Goal: Obtain resource: Download file/media

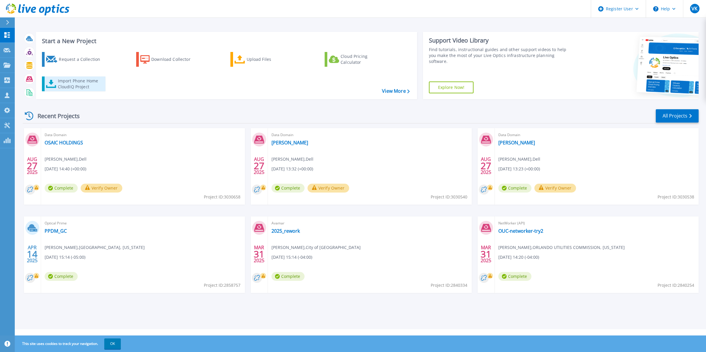
click at [81, 84] on div "Import Phone Home CloudIQ Project" at bounding box center [81, 84] width 46 height 12
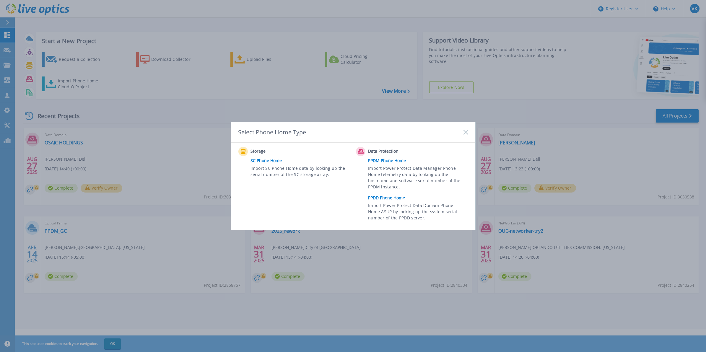
click at [392, 199] on link "PPDD Phone Home" at bounding box center [419, 197] width 103 height 9
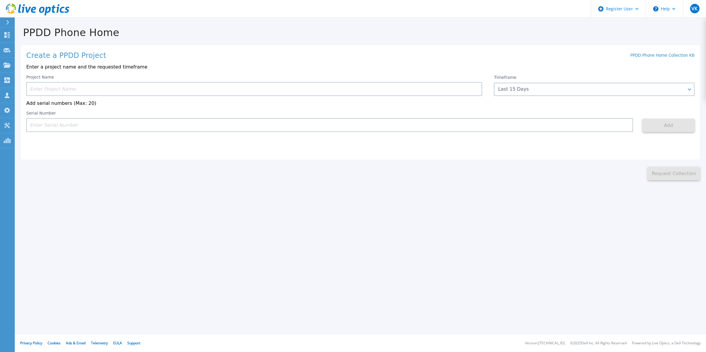
click at [58, 90] on input at bounding box center [254, 89] width 456 height 14
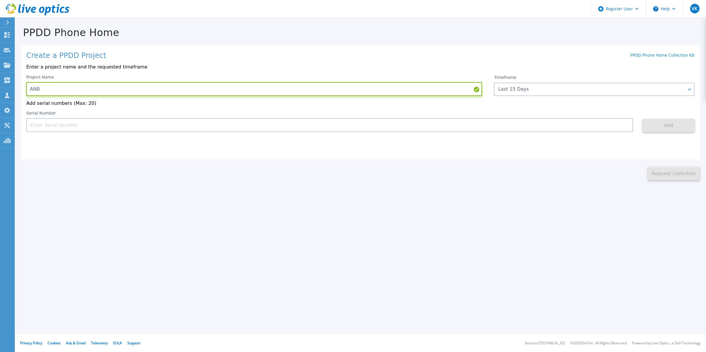
type input "ANB"
click at [65, 122] on input at bounding box center [329, 125] width 606 height 14
paste input "APM00220815750"
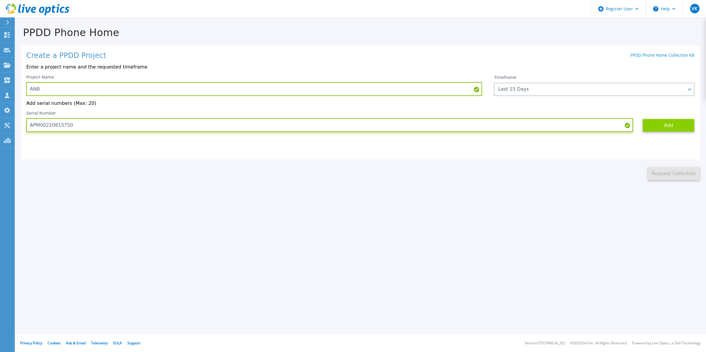
type input "APM00220815750"
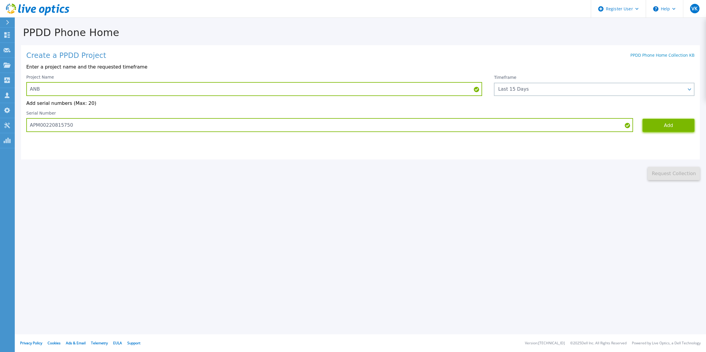
click at [672, 129] on button "Add" at bounding box center [668, 125] width 52 height 13
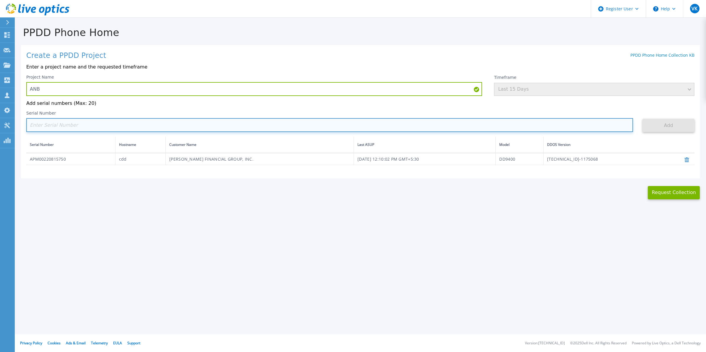
click at [46, 127] on input at bounding box center [329, 125] width 606 height 14
paste input "APM00220821678"
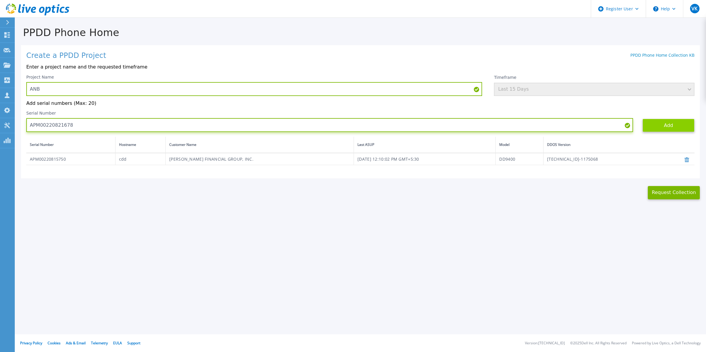
type input "APM00220821678"
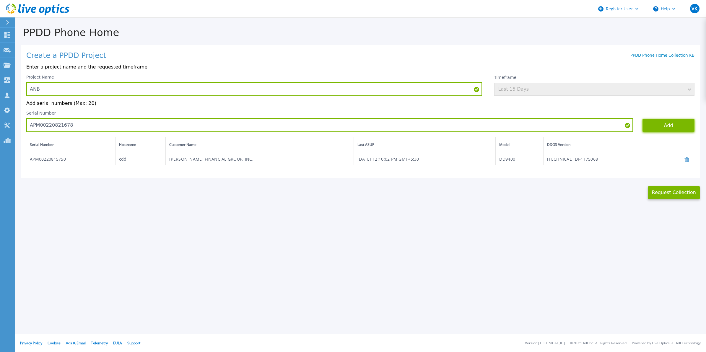
click at [663, 130] on button "Add" at bounding box center [668, 125] width 52 height 13
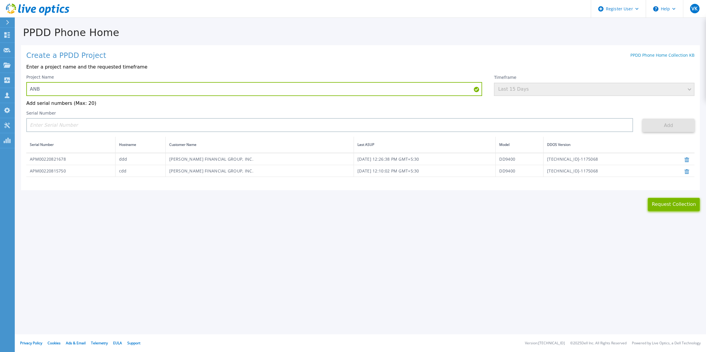
click at [675, 203] on button "Request Collection" at bounding box center [673, 204] width 52 height 13
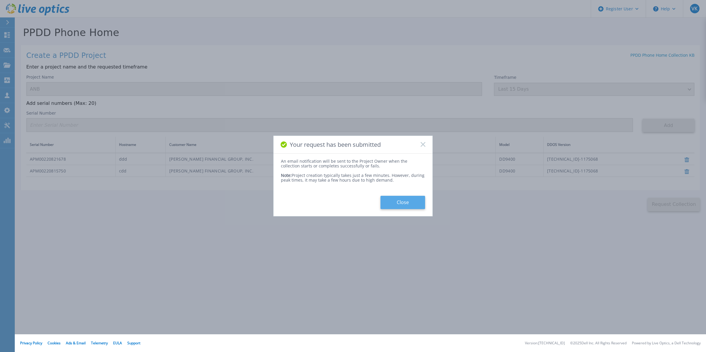
click at [407, 205] on button "Close" at bounding box center [402, 202] width 45 height 13
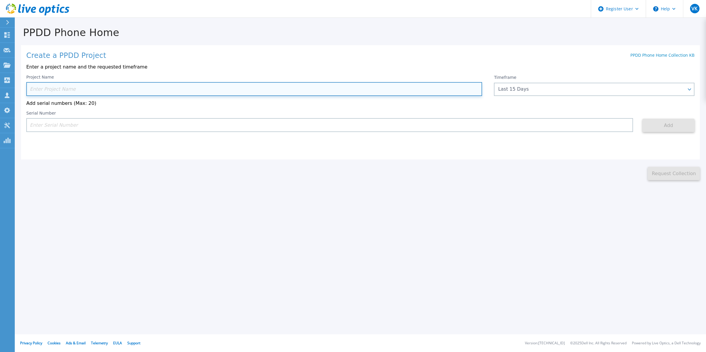
click at [84, 86] on input at bounding box center [254, 89] width 456 height 14
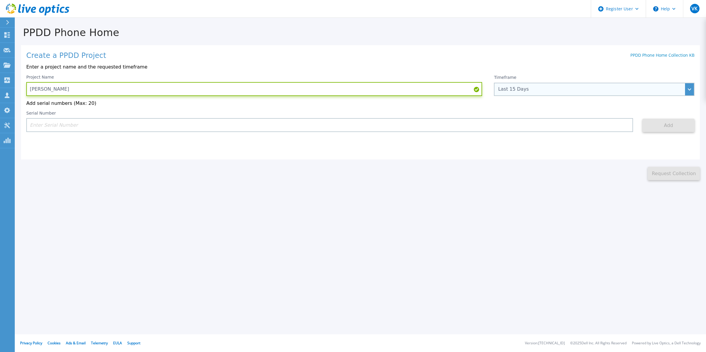
type input "Hunter Douglas"
click at [546, 94] on div "Last 15 Days" at bounding box center [594, 89] width 200 height 13
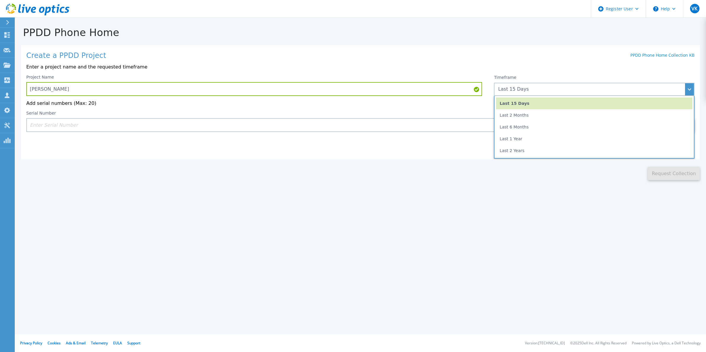
click at [216, 163] on div "This might take a few minutes please wait... Request Collection" at bounding box center [360, 169] width 691 height 21
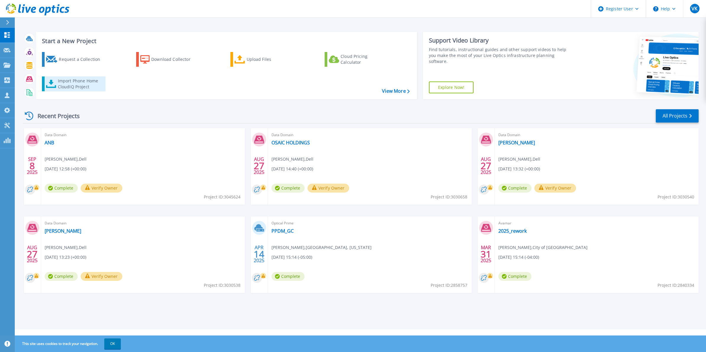
click at [95, 79] on div "Import Phone Home CloudIQ Project" at bounding box center [81, 84] width 46 height 12
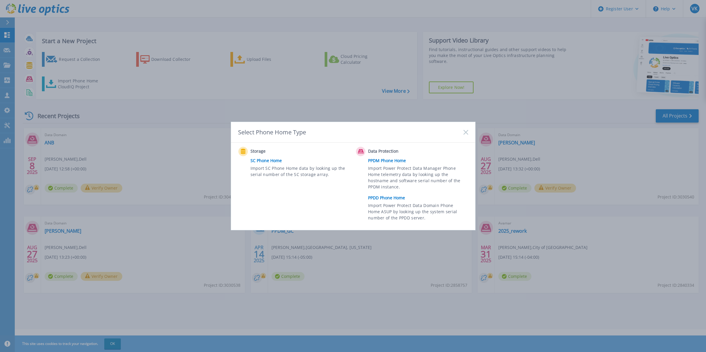
click at [393, 199] on link "PPDD Phone Home" at bounding box center [419, 197] width 103 height 9
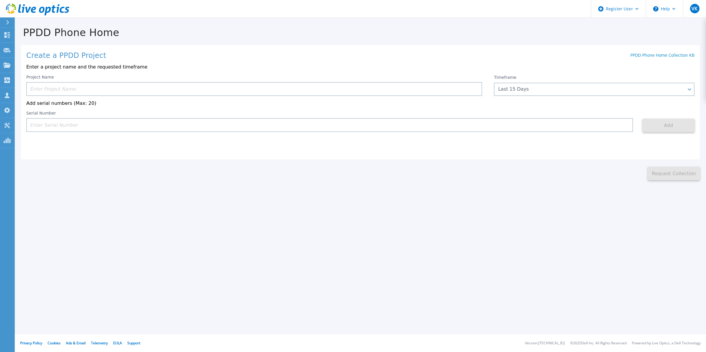
click at [70, 88] on input at bounding box center [254, 89] width 456 height 14
click at [595, 89] on div "Last 15 Days" at bounding box center [591, 88] width 186 height 5
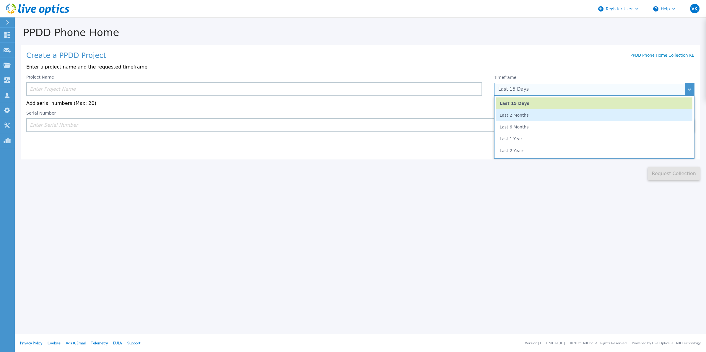
click at [540, 118] on li "Last 2 Months" at bounding box center [594, 115] width 196 height 12
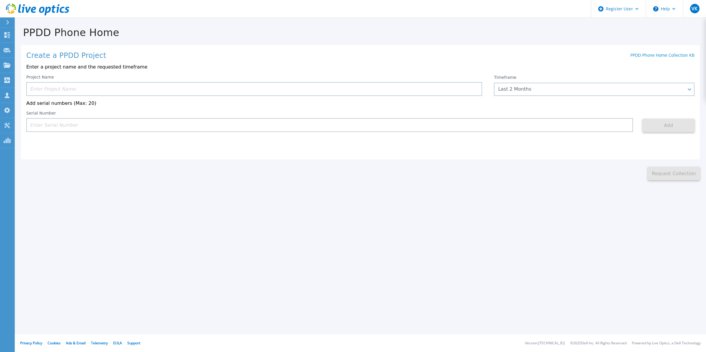
click at [198, 84] on input at bounding box center [254, 89] width 456 height 14
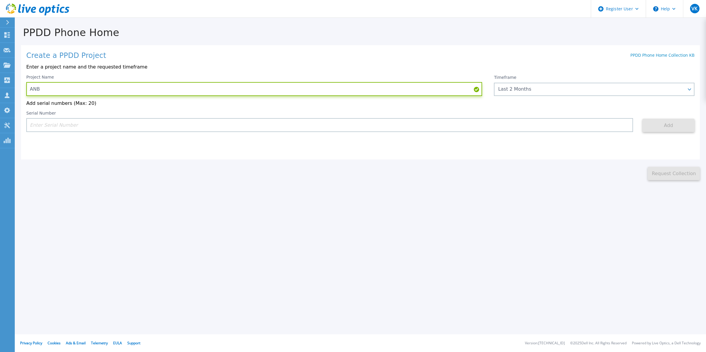
type input "ANB"
click at [268, 125] on input at bounding box center [329, 125] width 606 height 14
click at [169, 133] on div "Create a PPDD Project PPDD Phone Home Collection KB Enter a project name and th…" at bounding box center [360, 102] width 678 height 114
click at [179, 126] on input at bounding box center [329, 125] width 606 height 14
paste input "APM00220815750"
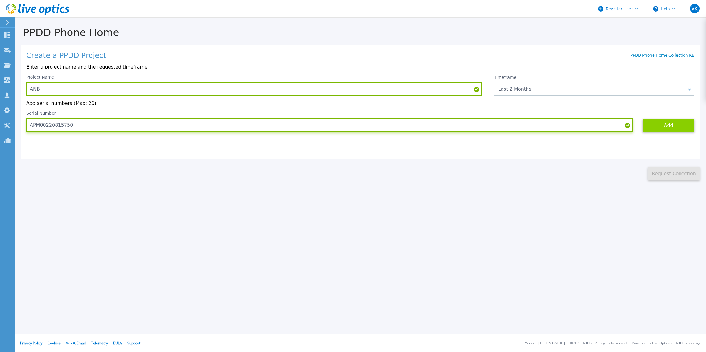
type input "APM00220815750"
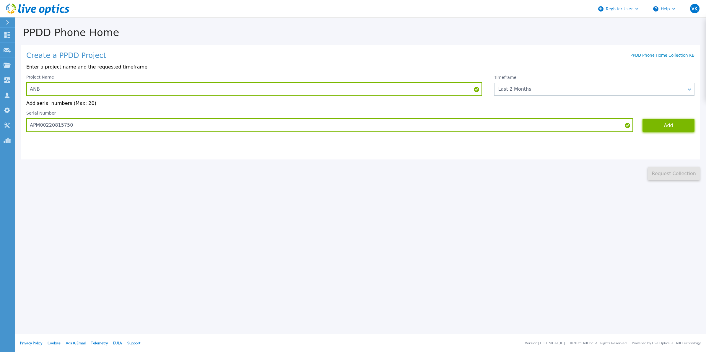
click at [662, 124] on button "Add" at bounding box center [668, 125] width 52 height 13
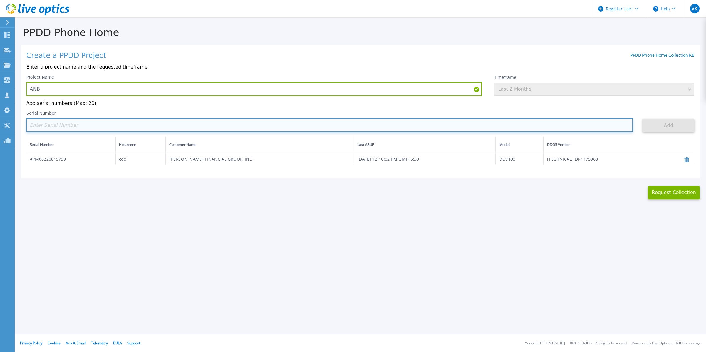
click at [132, 123] on input at bounding box center [329, 125] width 606 height 14
paste input "APM00220821678"
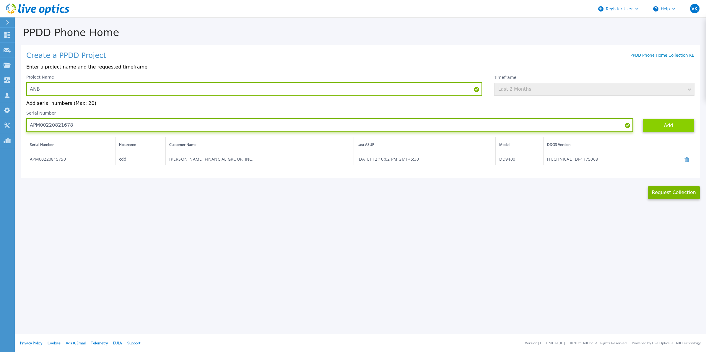
type input "APM00220821678"
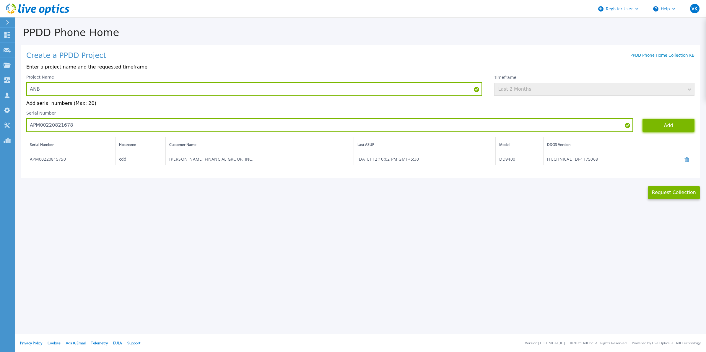
click at [665, 129] on button "Add" at bounding box center [668, 125] width 52 height 13
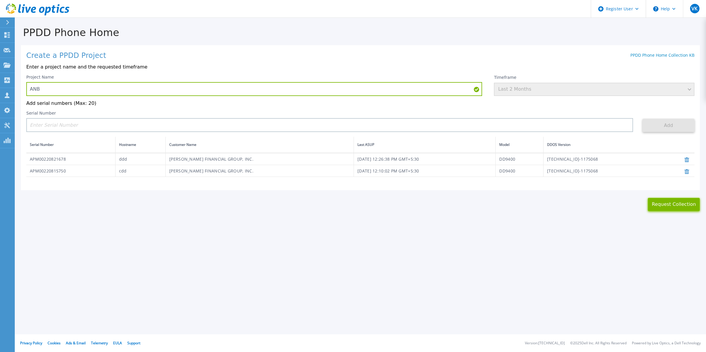
click at [665, 208] on button "Request Collection" at bounding box center [673, 204] width 52 height 13
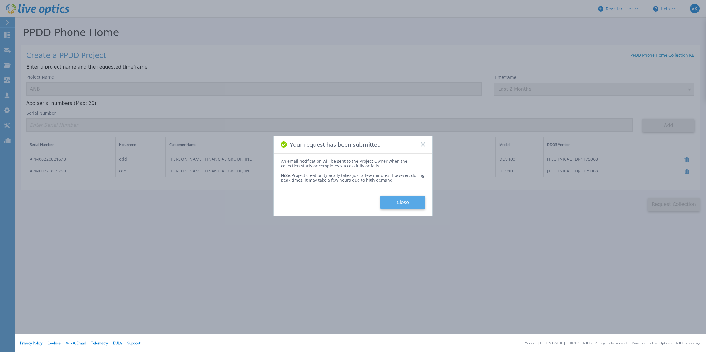
click at [412, 201] on button "Close" at bounding box center [402, 202] width 45 height 13
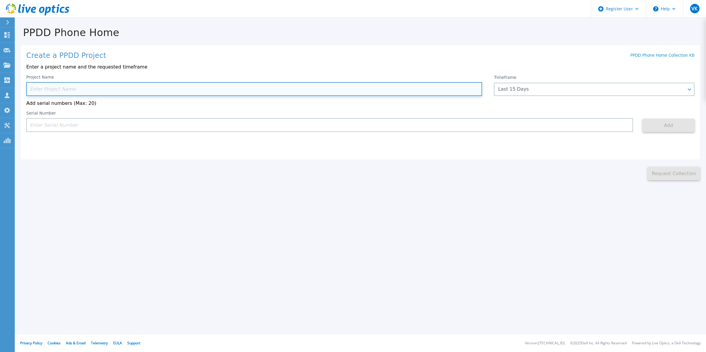
click at [85, 88] on input at bounding box center [254, 89] width 456 height 14
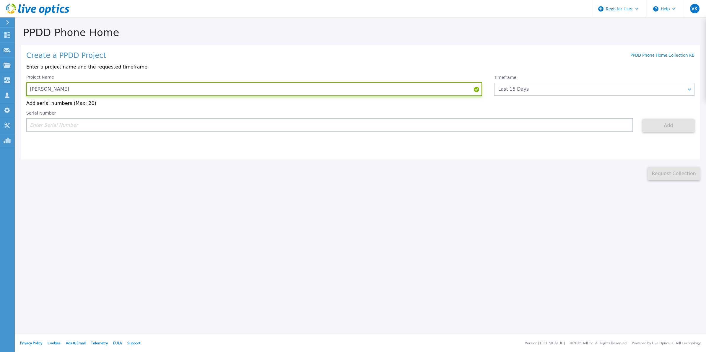
type input "Hunter Douglas"
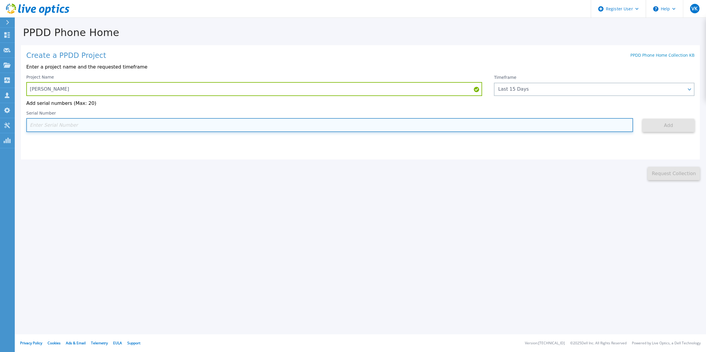
click at [79, 124] on input at bounding box center [329, 125] width 606 height 14
paste input "DE300223913605"
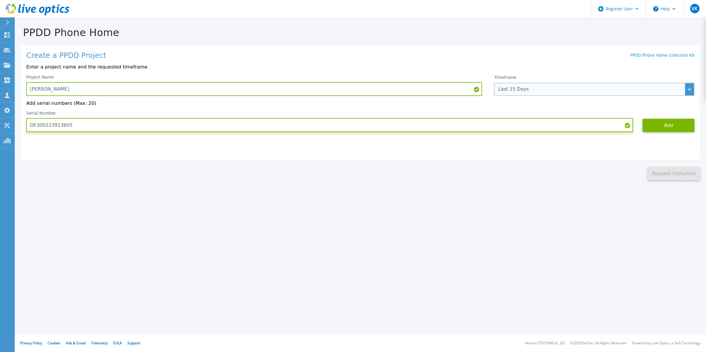
type input "DE300223913605"
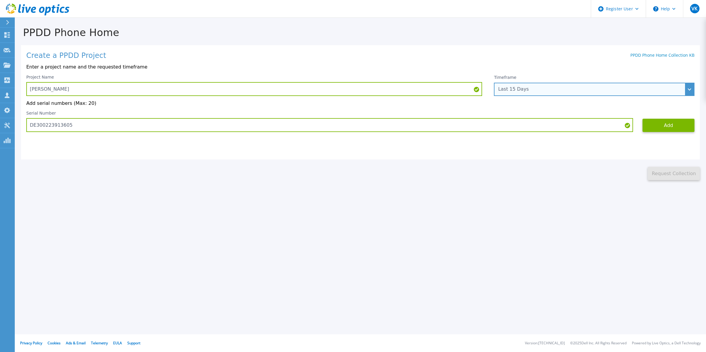
click at [600, 93] on div "Last 15 Days" at bounding box center [594, 89] width 200 height 13
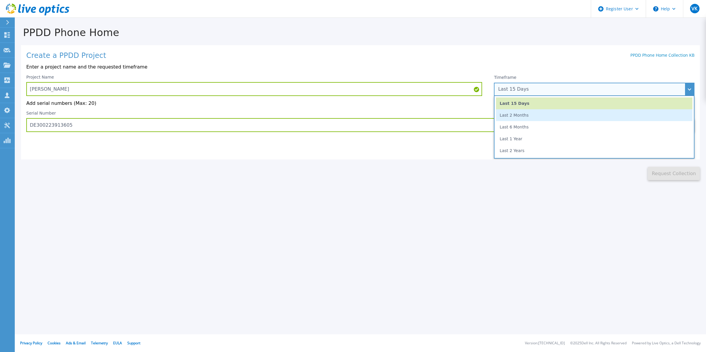
click at [557, 119] on li "Last 2 Months" at bounding box center [594, 115] width 196 height 12
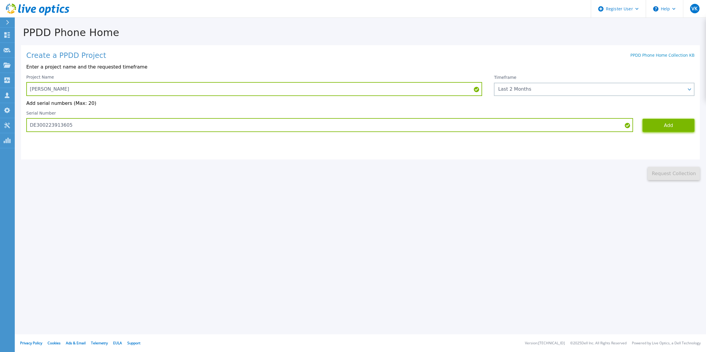
click at [670, 129] on button "Add" at bounding box center [668, 125] width 52 height 13
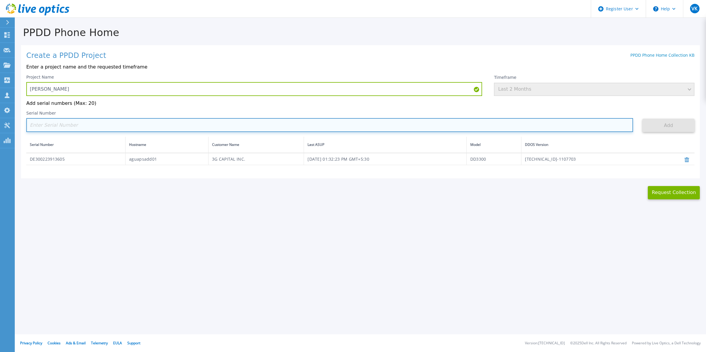
click at [92, 123] on input at bounding box center [329, 125] width 606 height 14
paste input "APX00233705103"
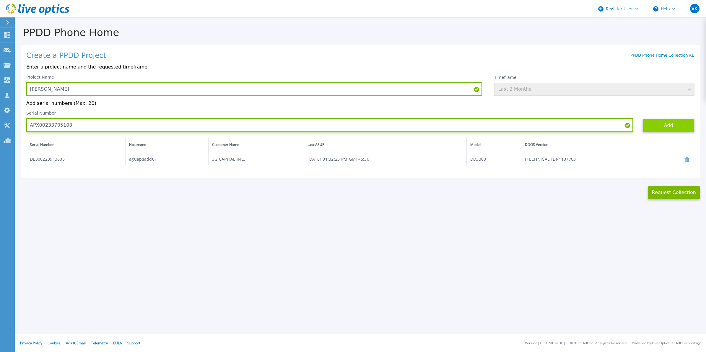
type input "APX00233705103"
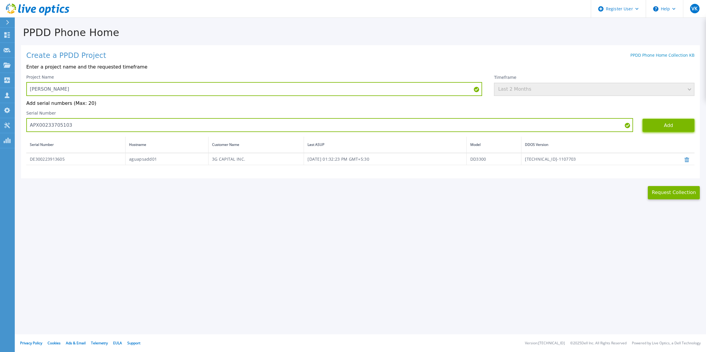
click at [675, 123] on button "Add" at bounding box center [668, 125] width 52 height 13
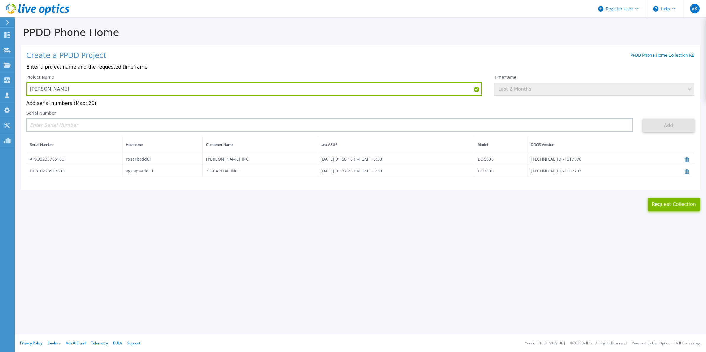
click at [679, 207] on button "Request Collection" at bounding box center [673, 204] width 52 height 13
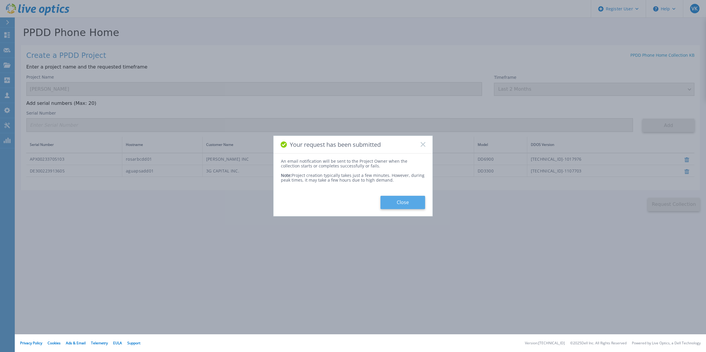
click at [400, 198] on button "Close" at bounding box center [402, 202] width 45 height 13
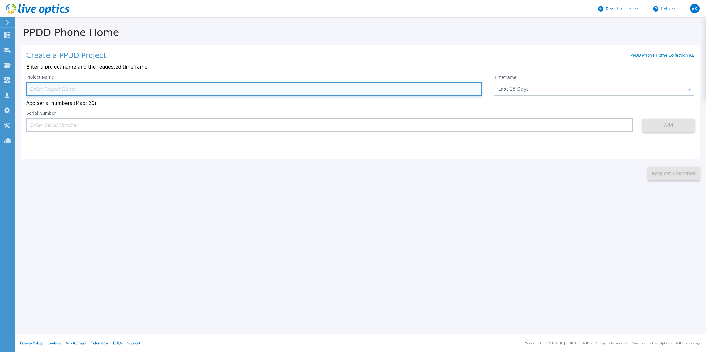
click at [102, 87] on input at bounding box center [254, 89] width 456 height 14
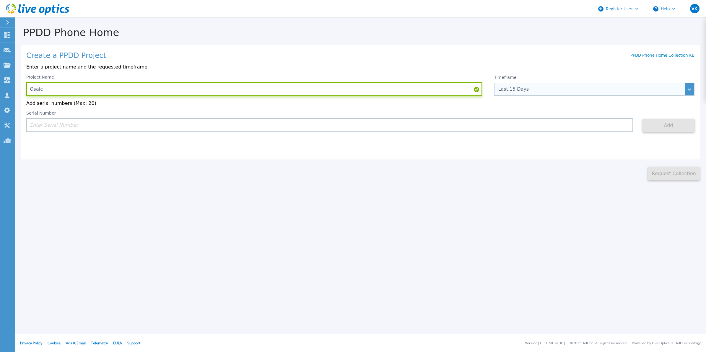
type input "Osaic"
click at [559, 90] on div "Last 15 Days" at bounding box center [591, 88] width 186 height 5
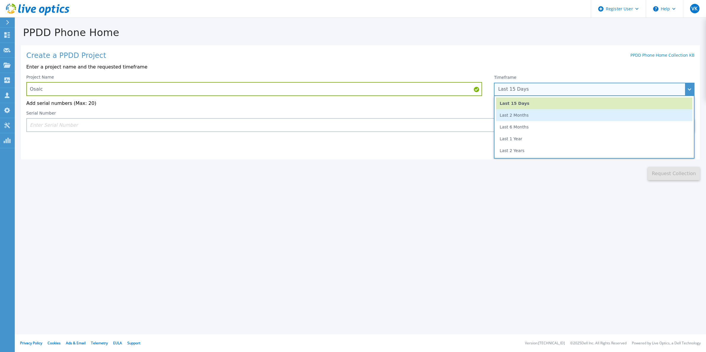
click at [535, 118] on li "Last 2 Months" at bounding box center [594, 115] width 196 height 12
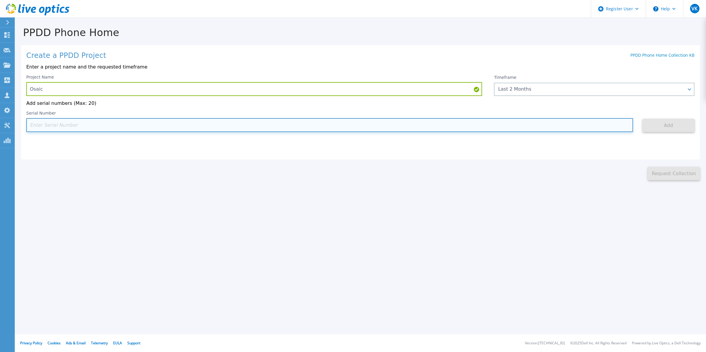
paste input "APM00201217632"
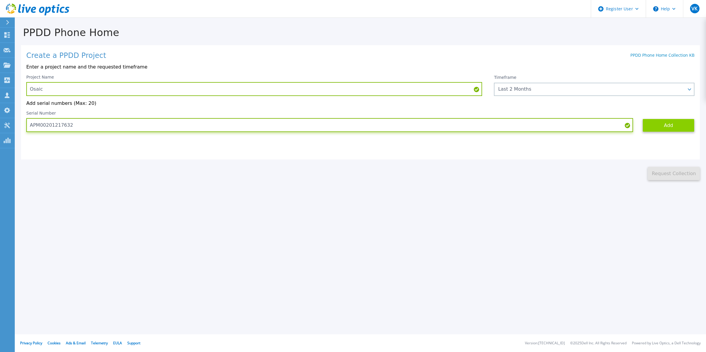
type input "APM00201217632"
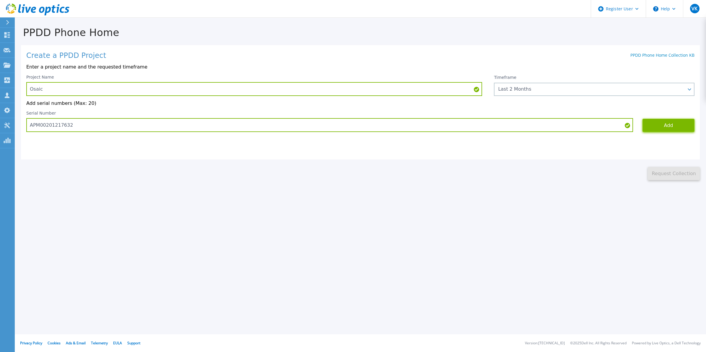
click at [666, 130] on button "Add" at bounding box center [668, 125] width 52 height 13
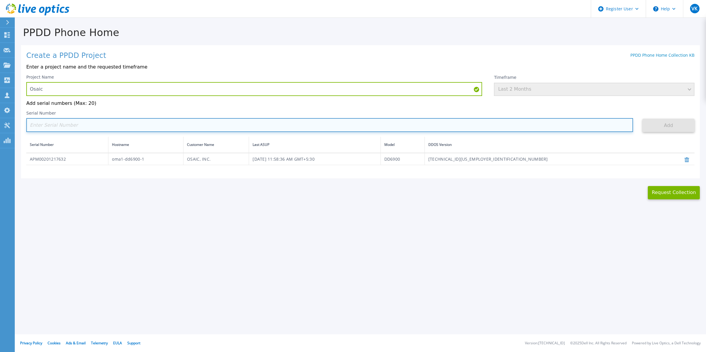
paste input "APX00221801556"
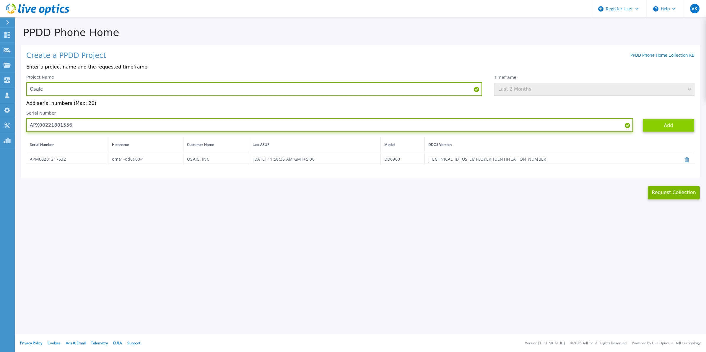
type input "APX00221801556"
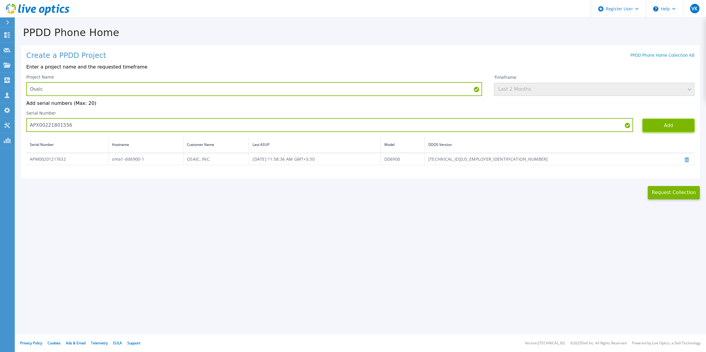
click at [670, 124] on button "Add" at bounding box center [668, 125] width 52 height 13
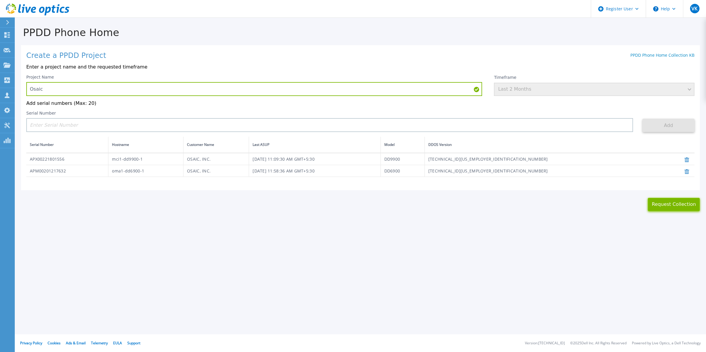
click at [682, 206] on button "Request Collection" at bounding box center [673, 204] width 52 height 13
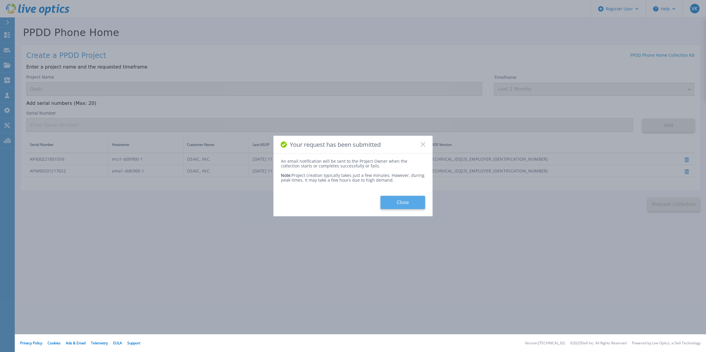
click at [407, 205] on button "Close" at bounding box center [402, 202] width 45 height 13
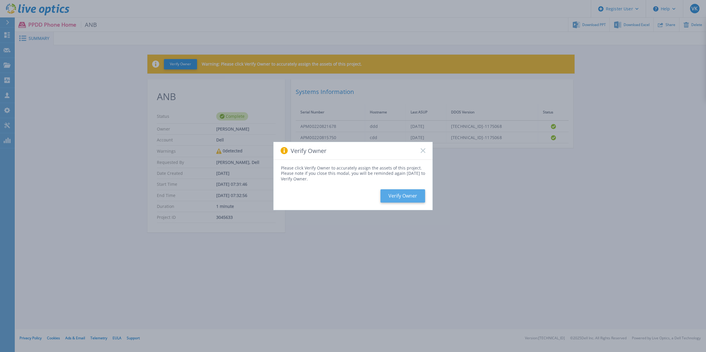
click at [407, 195] on button "Verify Owner" at bounding box center [402, 195] width 45 height 13
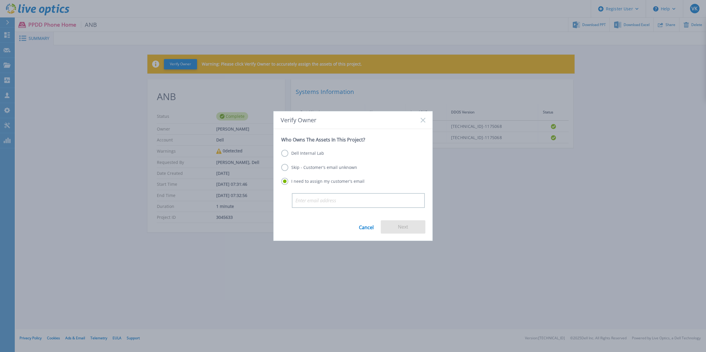
click at [284, 169] on label "Skip - Customer's email unknown" at bounding box center [319, 167] width 76 height 7
click at [0, 0] on input "Skip - Customer's email unknown" at bounding box center [0, 0] width 0 height 0
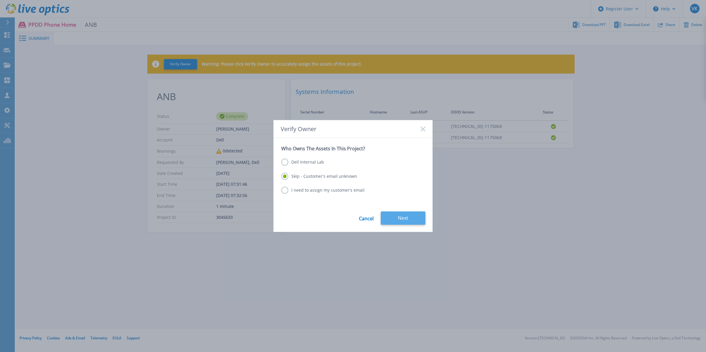
click at [408, 219] on button "Next" at bounding box center [403, 217] width 45 height 13
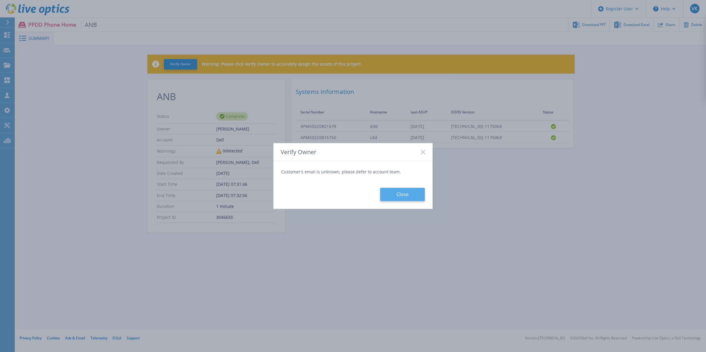
click at [404, 194] on button "Close" at bounding box center [402, 194] width 45 height 13
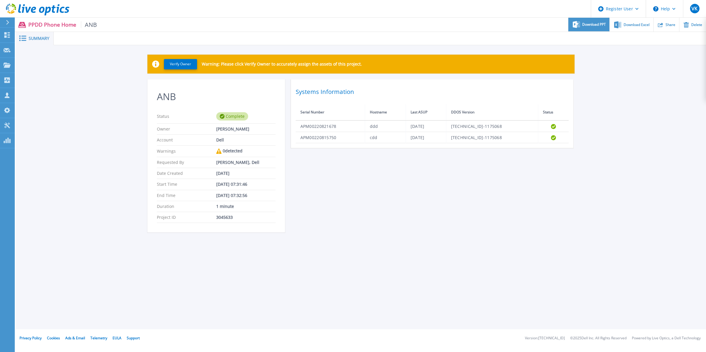
click at [587, 28] on div "Download PPT" at bounding box center [588, 25] width 41 height 14
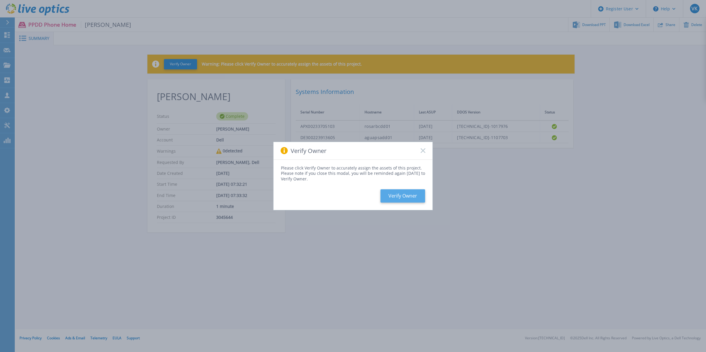
click at [412, 200] on button "Verify Owner" at bounding box center [402, 195] width 45 height 13
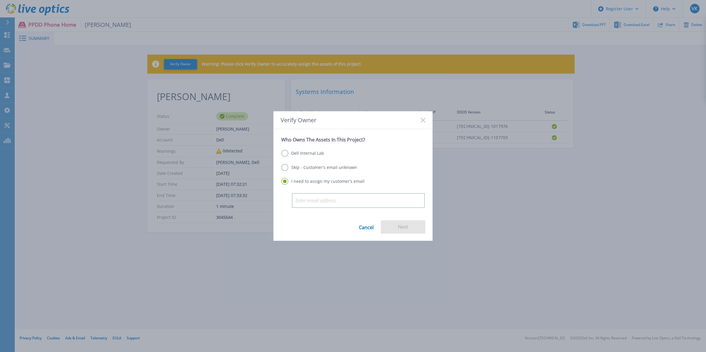
click at [312, 172] on div "Skip - Customer's email unknown" at bounding box center [352, 168] width 143 height 8
click at [306, 166] on label "Skip - Customer's email unknown" at bounding box center [319, 167] width 76 height 7
click at [0, 0] on input "Skip - Customer's email unknown" at bounding box center [0, 0] width 0 height 0
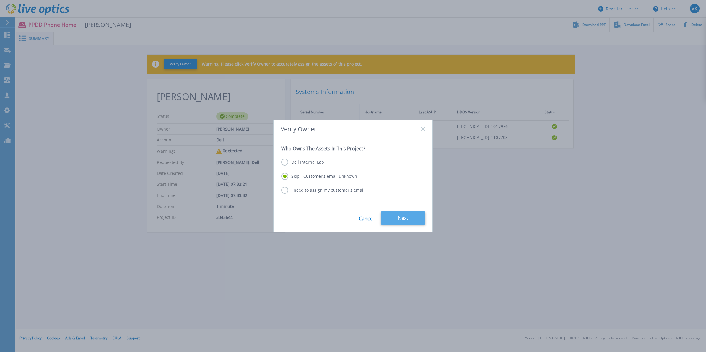
click at [410, 218] on button "Next" at bounding box center [403, 217] width 45 height 13
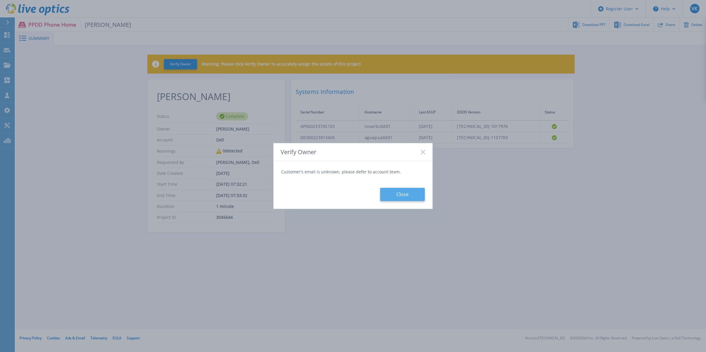
click at [413, 198] on button "Close" at bounding box center [402, 194] width 45 height 13
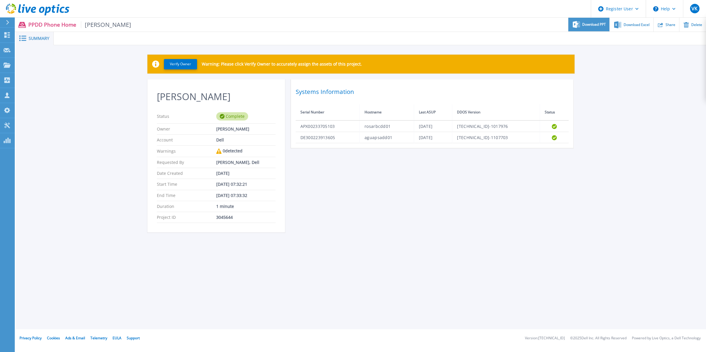
click at [590, 25] on span "Download PPT" at bounding box center [594, 25] width 24 height 4
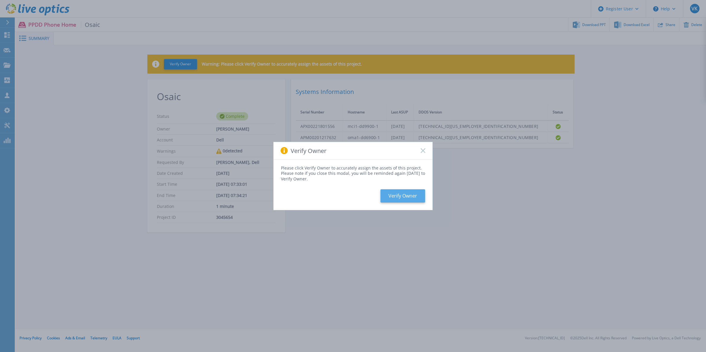
click at [397, 195] on button "Verify Owner" at bounding box center [402, 195] width 45 height 13
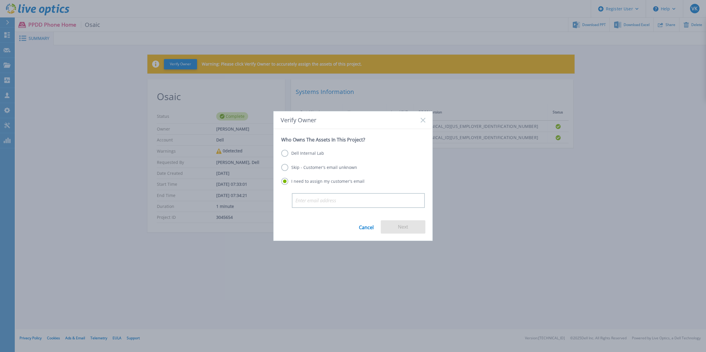
click at [332, 167] on label "Skip - Customer's email unknown" at bounding box center [319, 167] width 76 height 7
click at [0, 0] on input "Skip - Customer's email unknown" at bounding box center [0, 0] width 0 height 0
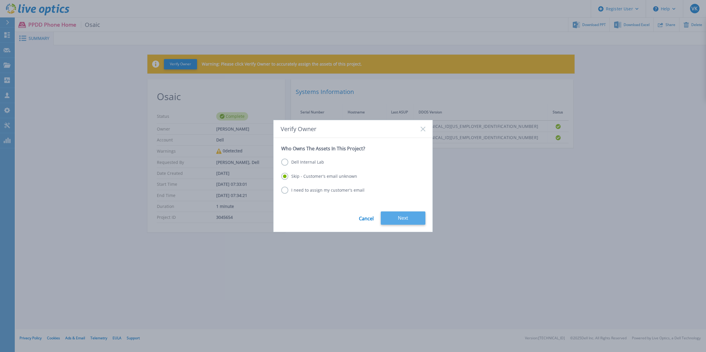
click at [402, 215] on button "Next" at bounding box center [403, 217] width 45 height 13
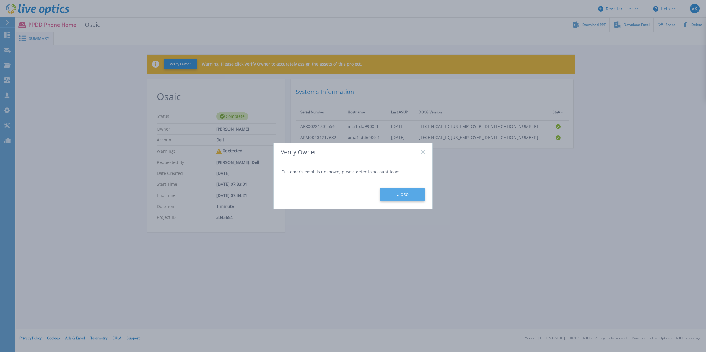
click at [400, 193] on button "Close" at bounding box center [402, 194] width 45 height 13
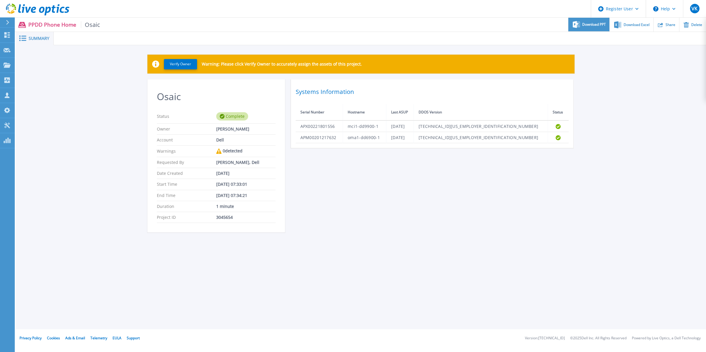
click at [595, 27] on div "Download PPT" at bounding box center [588, 25] width 41 height 14
